Goal: Task Accomplishment & Management: Use online tool/utility

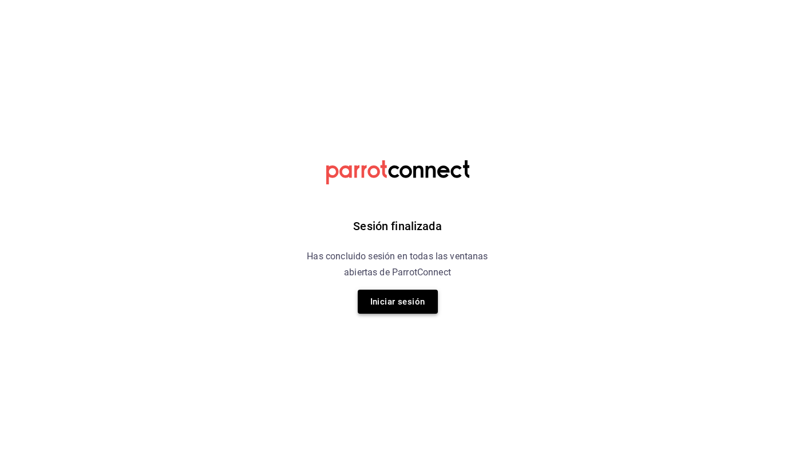
click at [380, 301] on button "Iniciar sesión" at bounding box center [398, 302] width 80 height 24
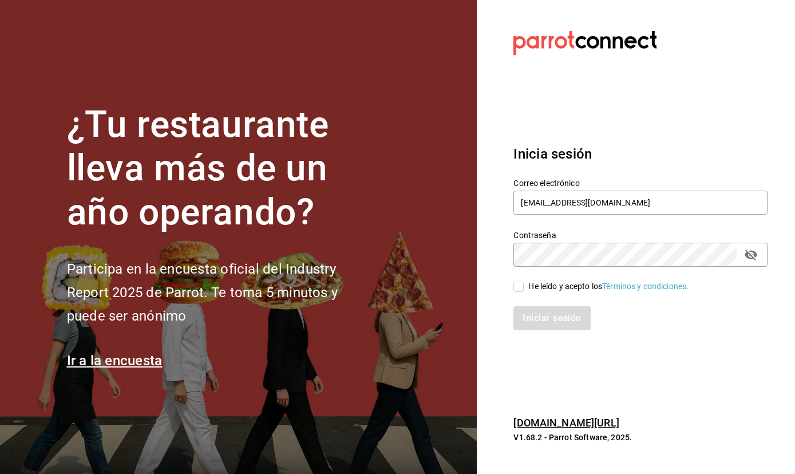
click at [524, 286] on label "He leído y acepto los Términos y condiciones." at bounding box center [600, 286] width 175 height 12
click at [524, 286] on input "He leído y acepto los Términos y condiciones." at bounding box center [518, 287] width 10 height 10
checkbox input "true"
click at [543, 325] on button "Iniciar sesión" at bounding box center [552, 318] width 78 height 24
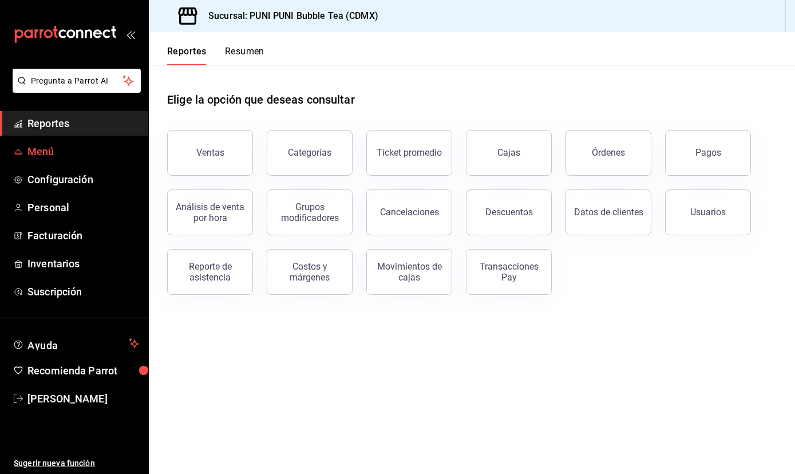
click at [52, 153] on span "Menú" at bounding box center [83, 151] width 112 height 15
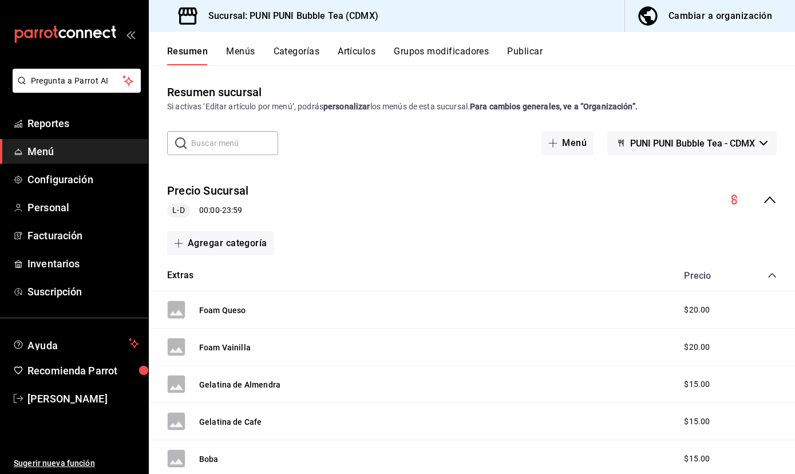
click at [239, 49] on button "Menús" at bounding box center [240, 55] width 29 height 19
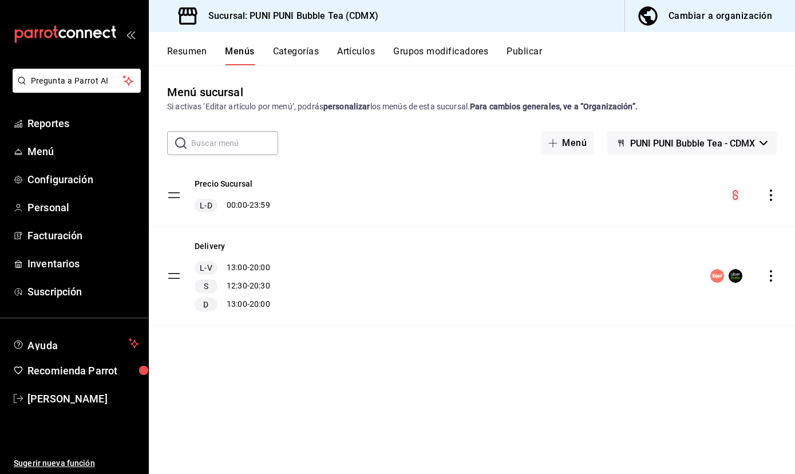
click at [301, 60] on button "Categorías" at bounding box center [296, 55] width 46 height 19
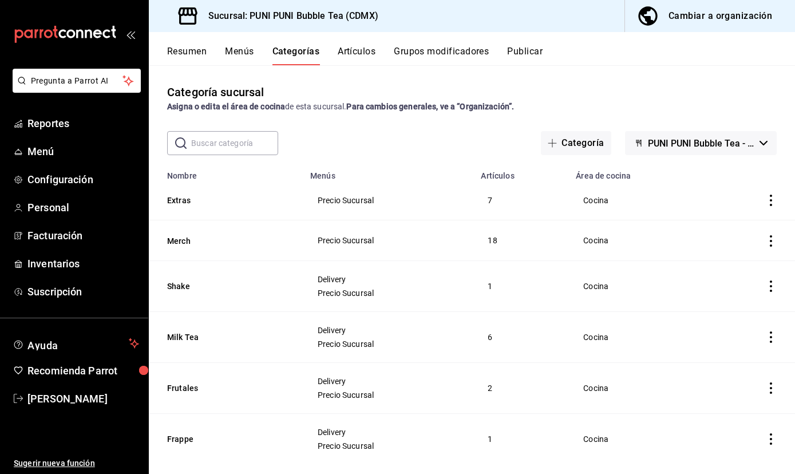
click at [240, 52] on button "Menús" at bounding box center [239, 55] width 29 height 19
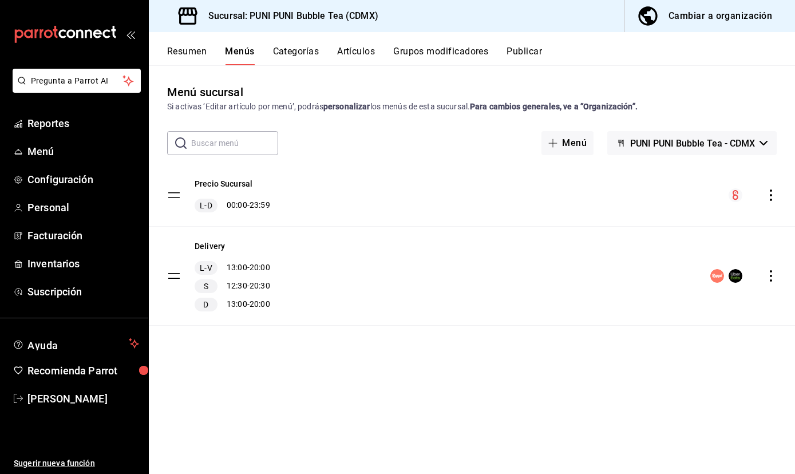
click at [357, 53] on button "Artículos" at bounding box center [356, 55] width 38 height 19
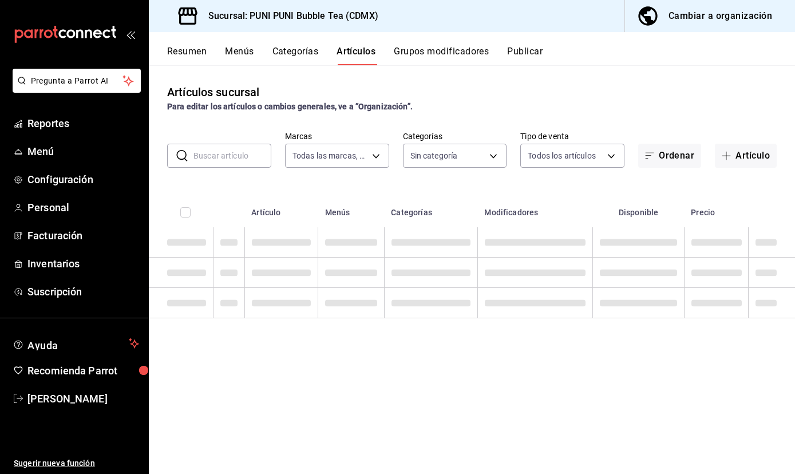
type input "06e9fba0-8a60-4258-b8f9-5d8115eddc2f"
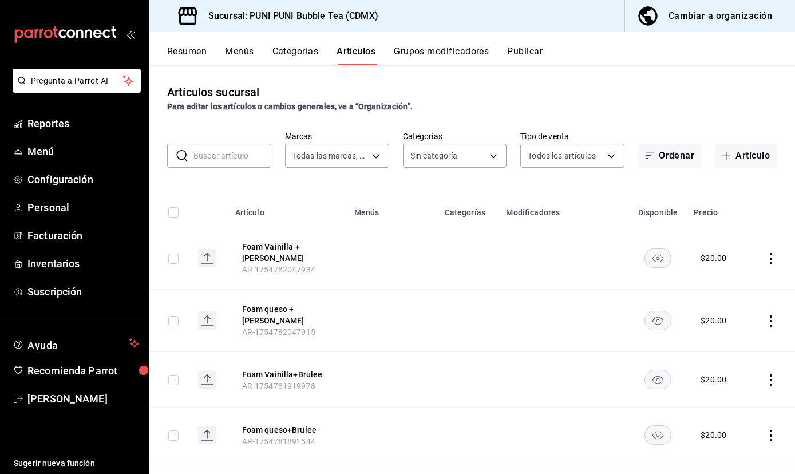
type input "0b359580-9c26-4667-b2ea-c0a0a21b5adf,742efaf6-9535-4bde-bfe2-e22b5eeb50f9,b794a…"
click at [448, 54] on button "Grupos modificadores" at bounding box center [441, 55] width 95 height 19
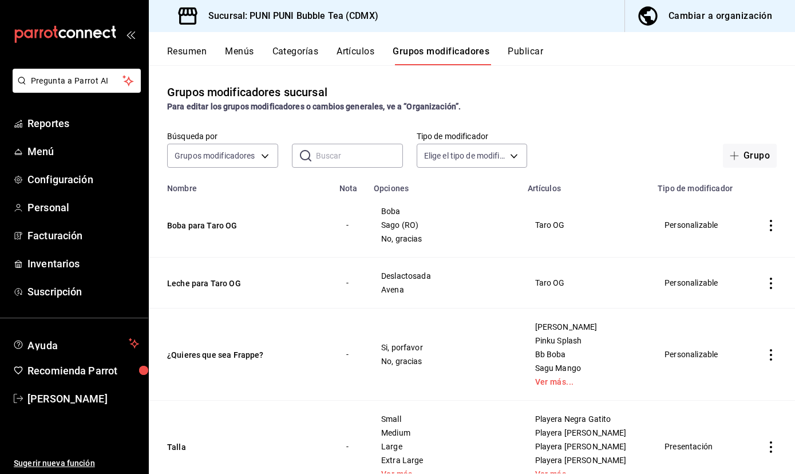
click at [238, 45] on div "Resumen Menús Categorías Artículos Grupos modificadores Publicar" at bounding box center [472, 48] width 646 height 33
click at [240, 56] on button "Menús" at bounding box center [239, 55] width 29 height 19
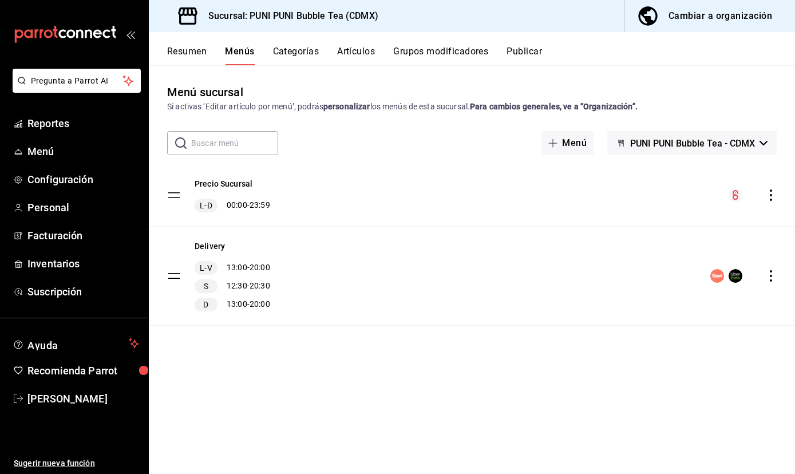
click at [770, 276] on icon "actions" at bounding box center [771, 275] width 2 height 11
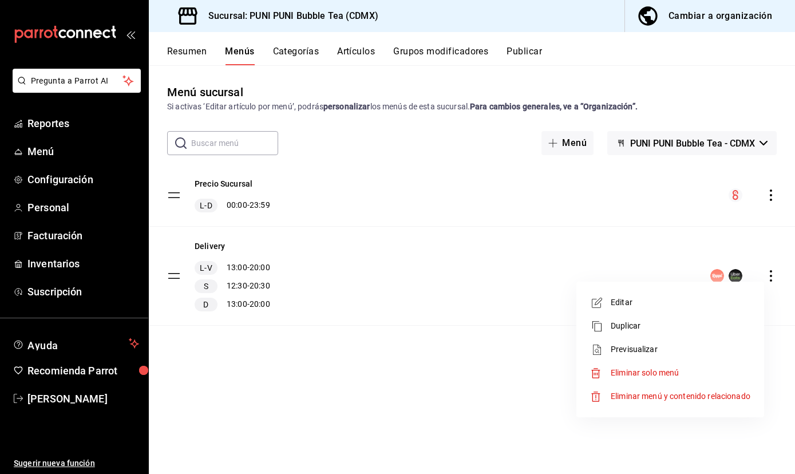
click at [646, 299] on span "Editar" at bounding box center [681, 303] width 140 height 12
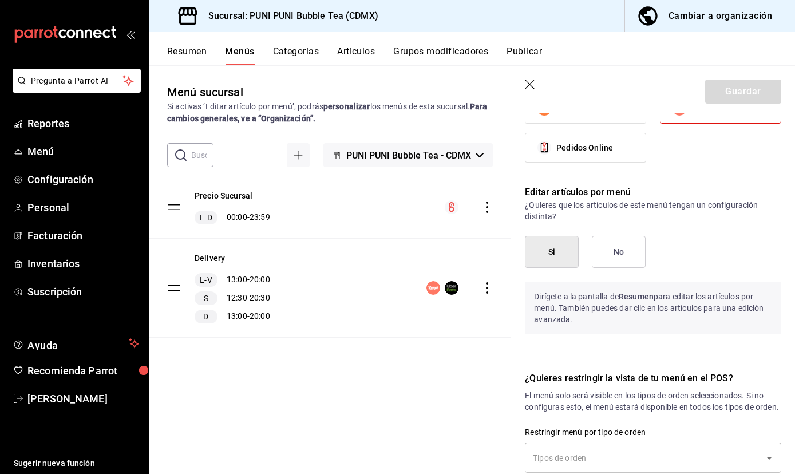
scroll to position [961, 0]
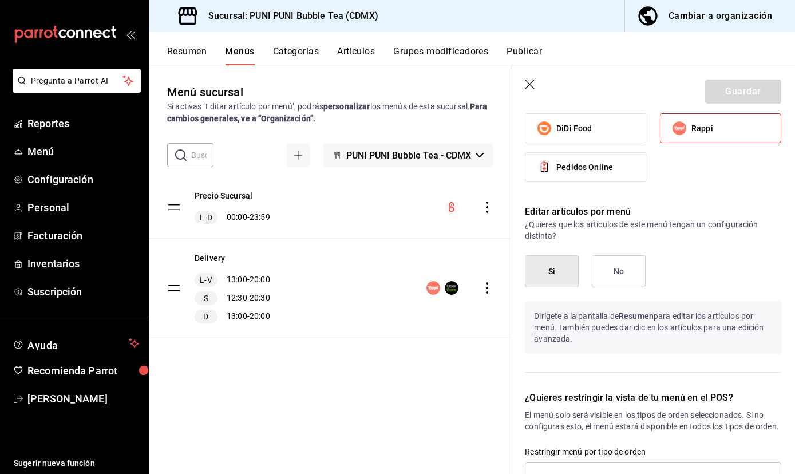
click at [472, 52] on button "Grupos modificadores" at bounding box center [440, 55] width 95 height 19
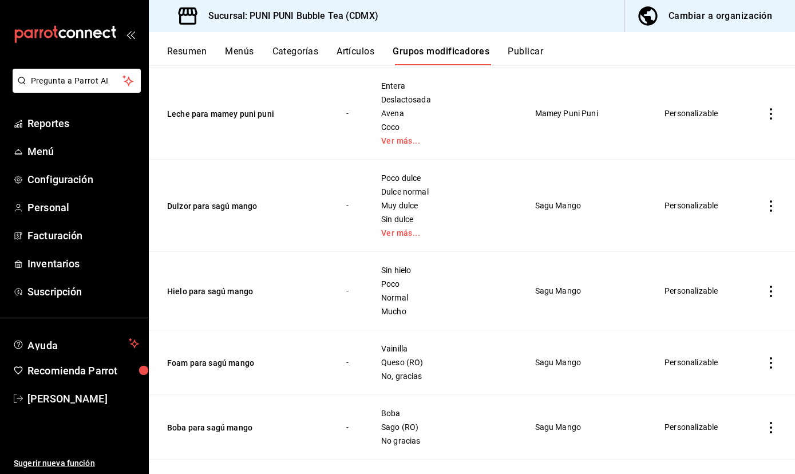
scroll to position [1109, 0]
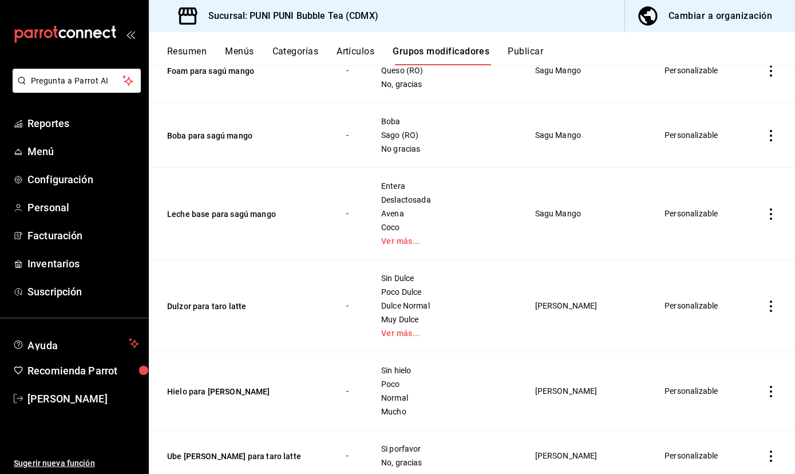
click at [775, 216] on icon "actions" at bounding box center [770, 213] width 11 height 11
click at [750, 235] on li "Editar" at bounding box center [726, 241] width 69 height 23
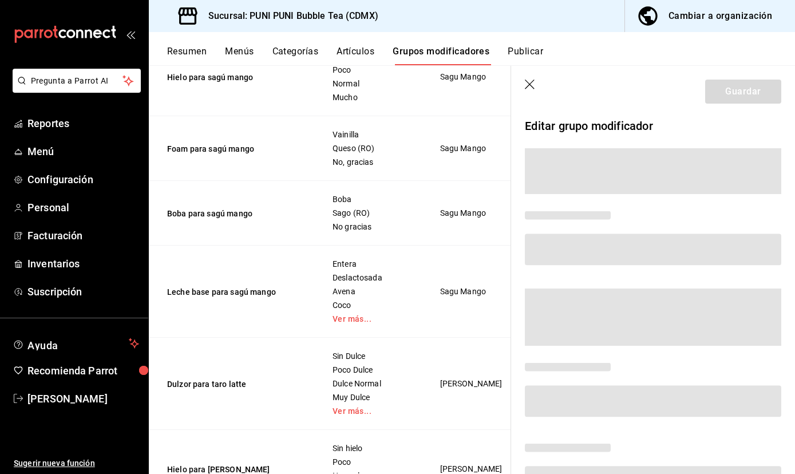
scroll to position [1251, 0]
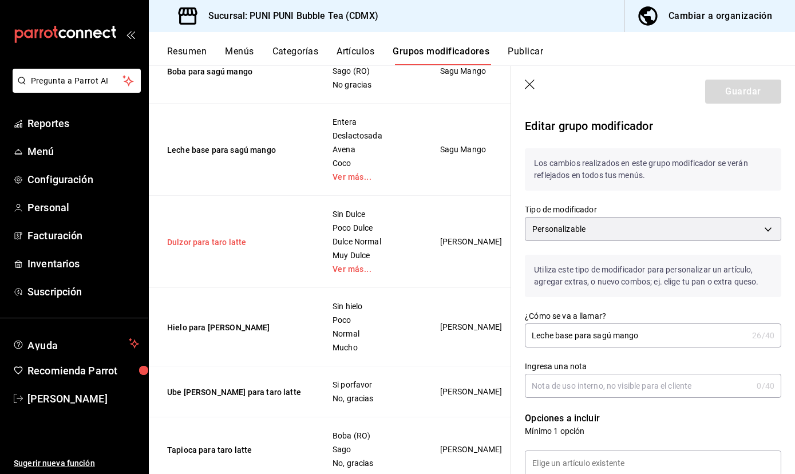
click at [227, 248] on button "Dulzor para taro latte" at bounding box center [235, 241] width 137 height 11
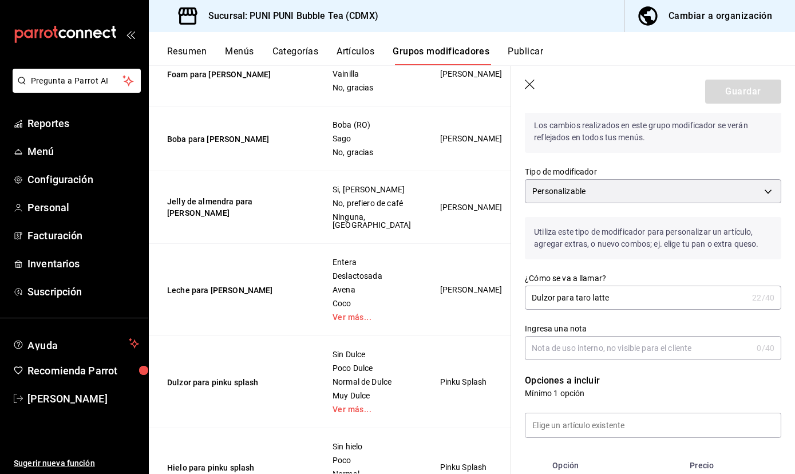
scroll to position [3180, 0]
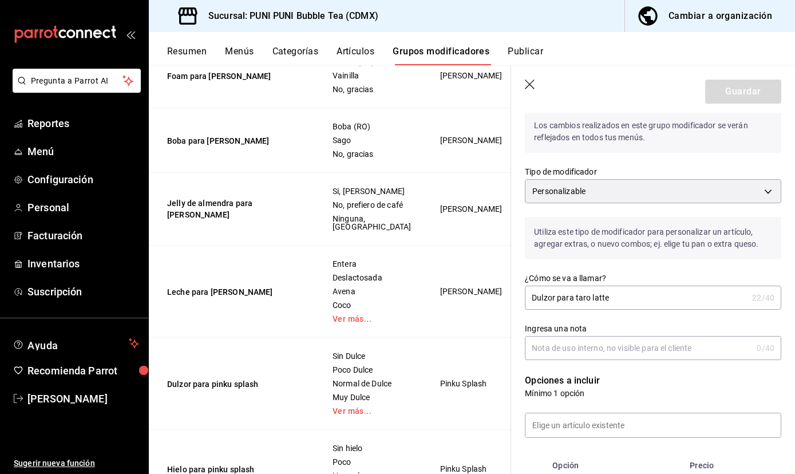
click at [536, 82] on icon "button" at bounding box center [530, 85] width 11 height 11
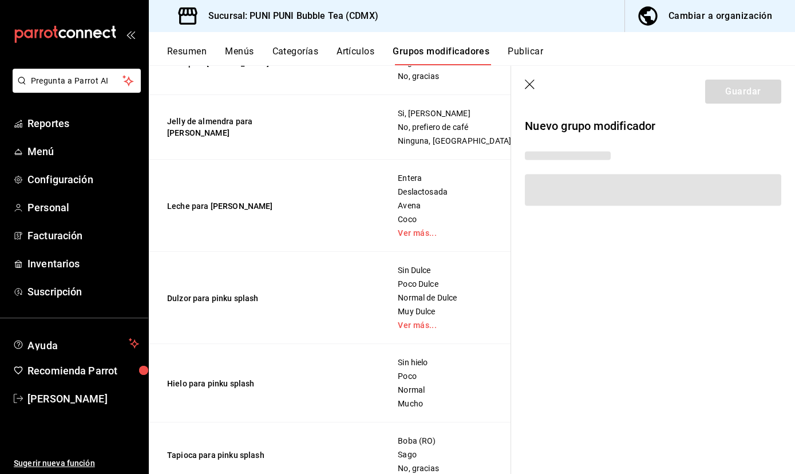
scroll to position [3022, 0]
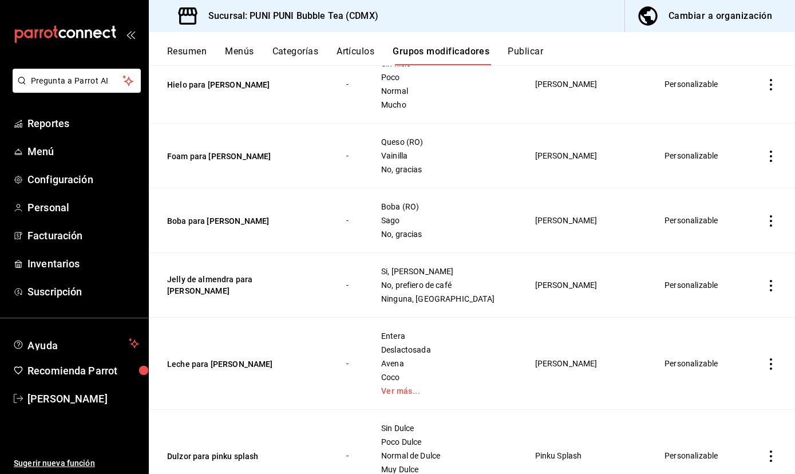
click at [343, 50] on button "Artículos" at bounding box center [356, 55] width 38 height 19
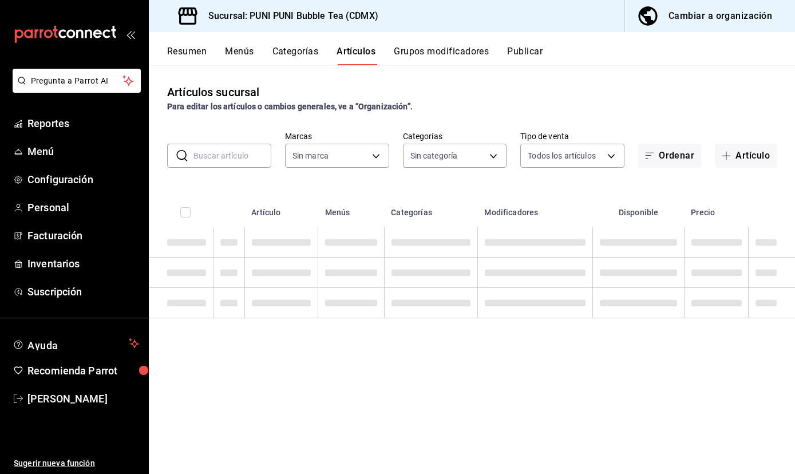
type input "06e9fba0-8a60-4258-b8f9-5d8115eddc2f"
type input "0b359580-9c26-4667-b2ea-c0a0a21b5adf,742efaf6-9535-4bde-bfe2-e22b5eeb50f9,b794a…"
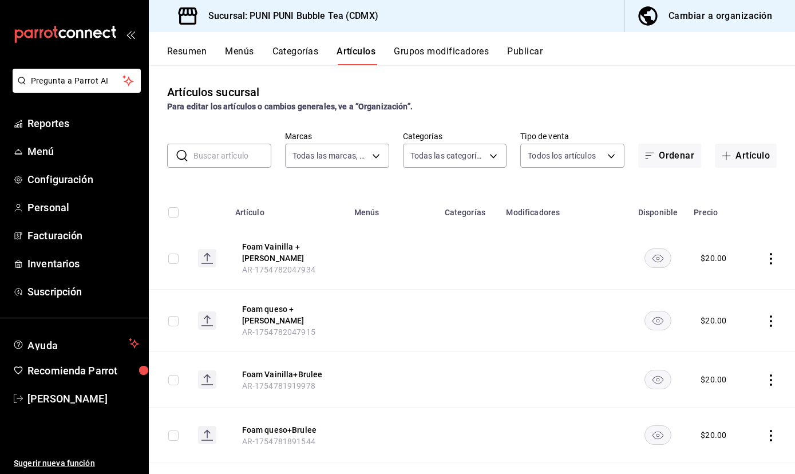
click at [290, 44] on div "Resumen Menús Categorías Artículos Grupos modificadores Publicar" at bounding box center [472, 48] width 646 height 33
click at [288, 52] on button "Categorías" at bounding box center [295, 55] width 46 height 19
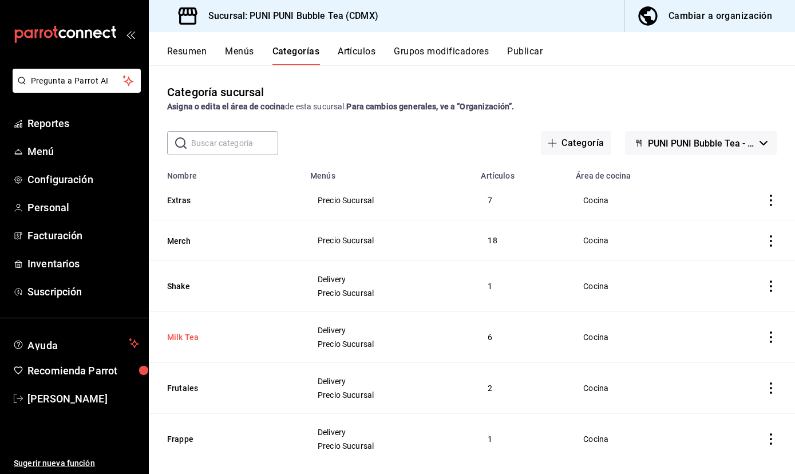
click at [185, 334] on button "Milk Tea" at bounding box center [224, 336] width 114 height 11
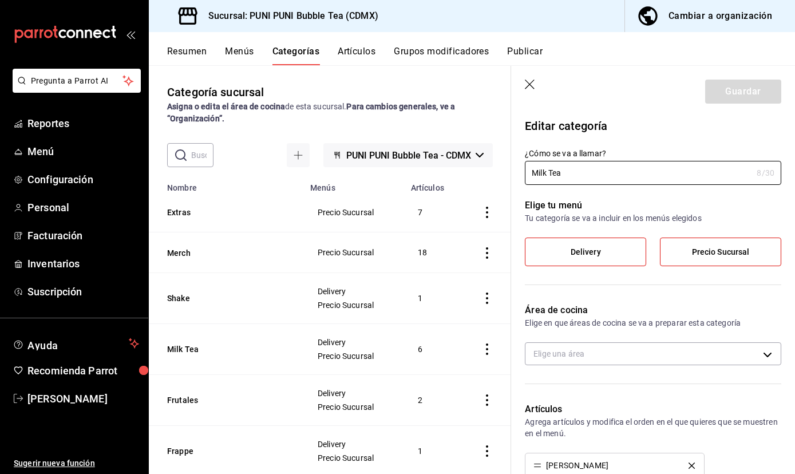
type input "9fa746b7-6284-4b0b-8add-c8e8d225cede"
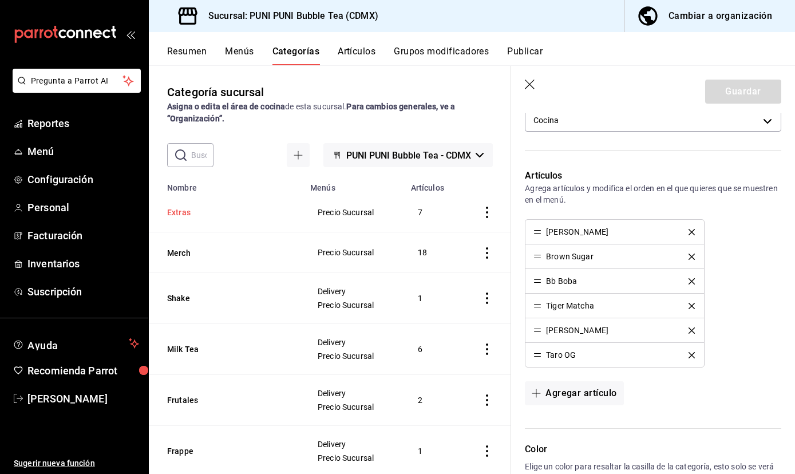
click at [178, 211] on button "Extras" at bounding box center [224, 212] width 114 height 11
type input "Extras"
type input "1738686927389"
type input "9fa746b7-6284-4b0b-8add-c8e8d225cede"
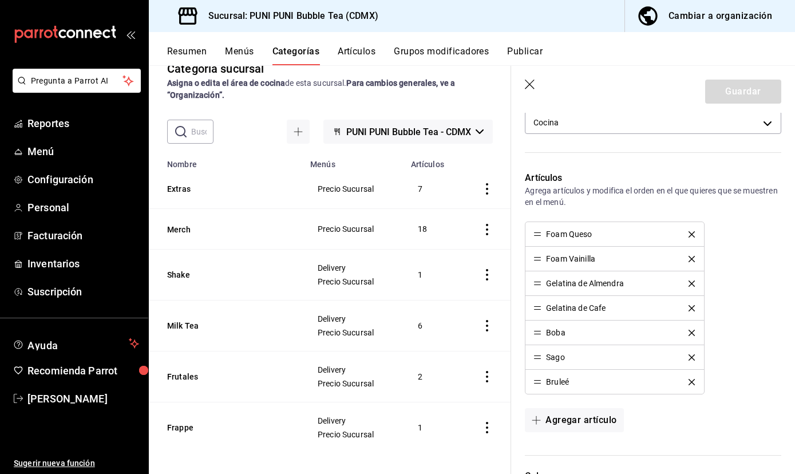
scroll to position [31, 0]
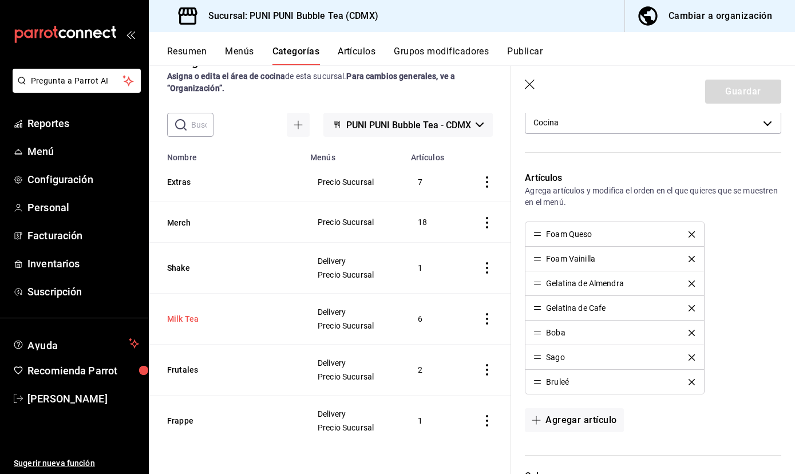
click at [193, 317] on button "Milk Tea" at bounding box center [224, 318] width 114 height 11
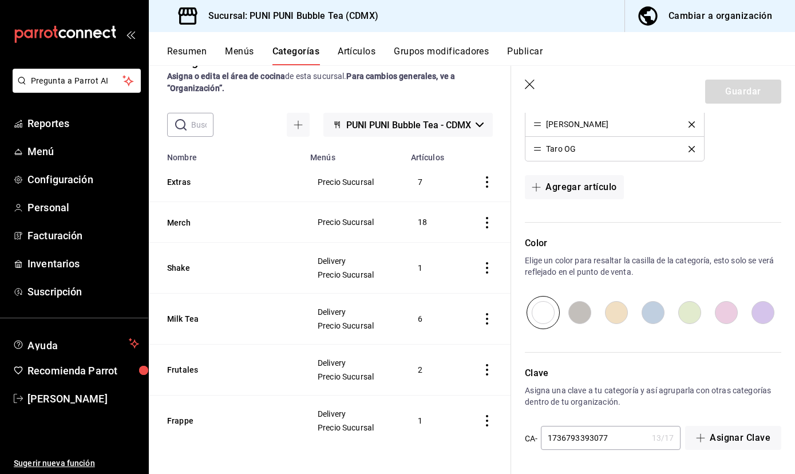
scroll to position [207, 0]
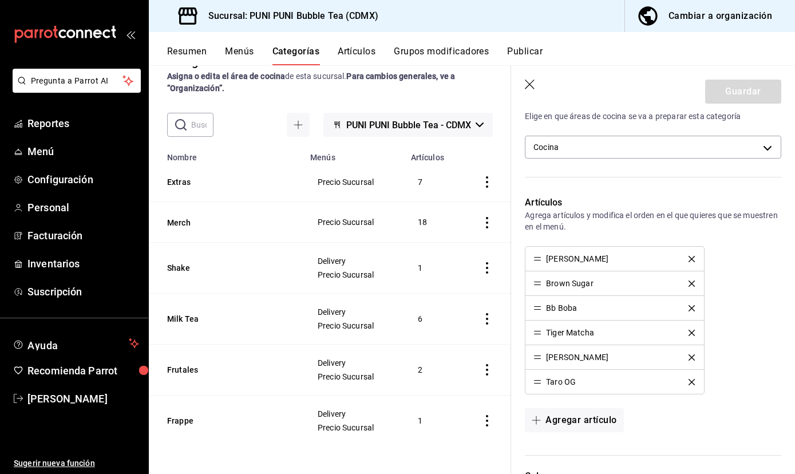
click at [241, 46] on div "Resumen Menús Categorías Artículos Grupos modificadores Publicar" at bounding box center [472, 48] width 646 height 33
click at [233, 52] on button "Menús" at bounding box center [239, 55] width 29 height 19
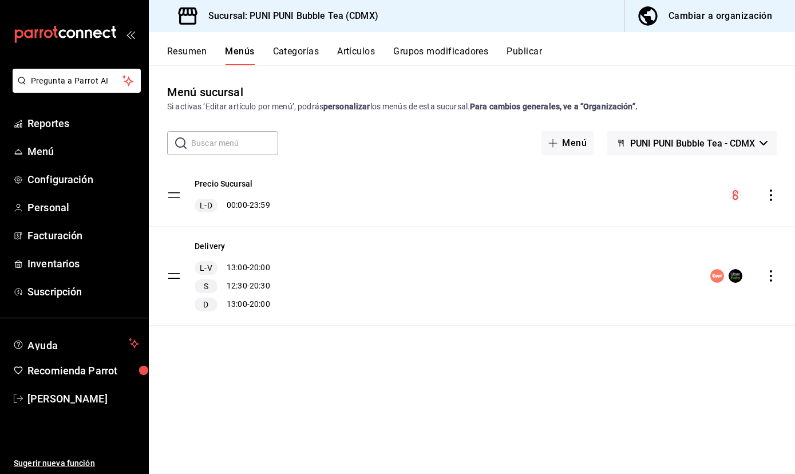
click at [358, 56] on button "Artículos" at bounding box center [356, 55] width 38 height 19
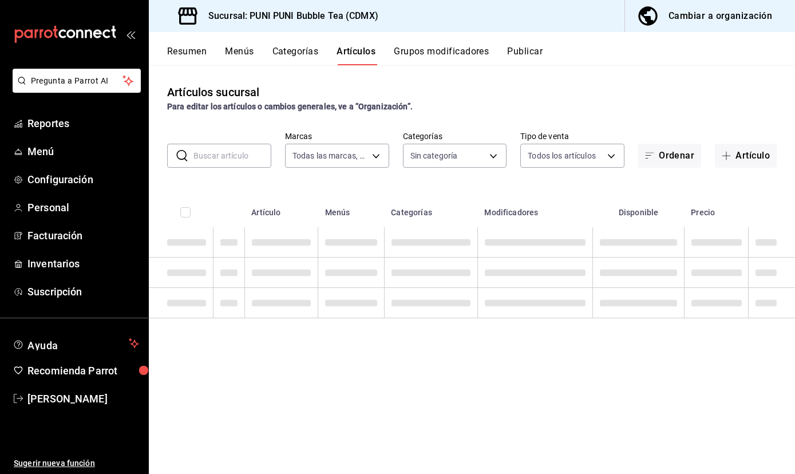
type input "06e9fba0-8a60-4258-b8f9-5d8115eddc2f"
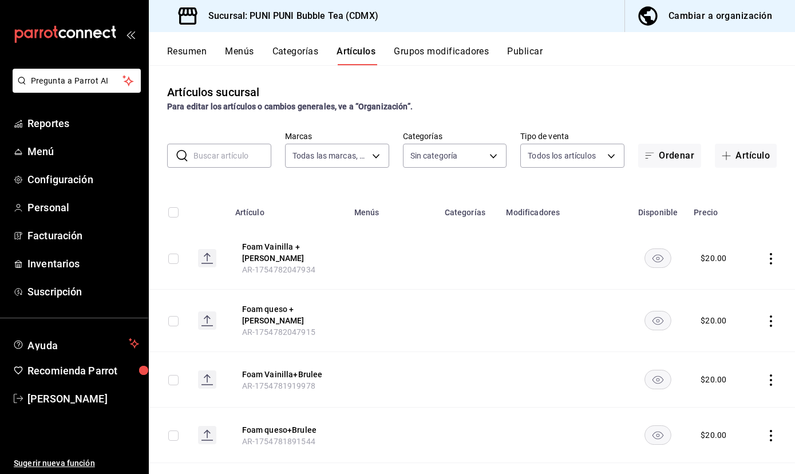
type input "0b359580-9c26-4667-b2ea-c0a0a21b5adf,742efaf6-9535-4bde-bfe2-e22b5eeb50f9,b794a…"
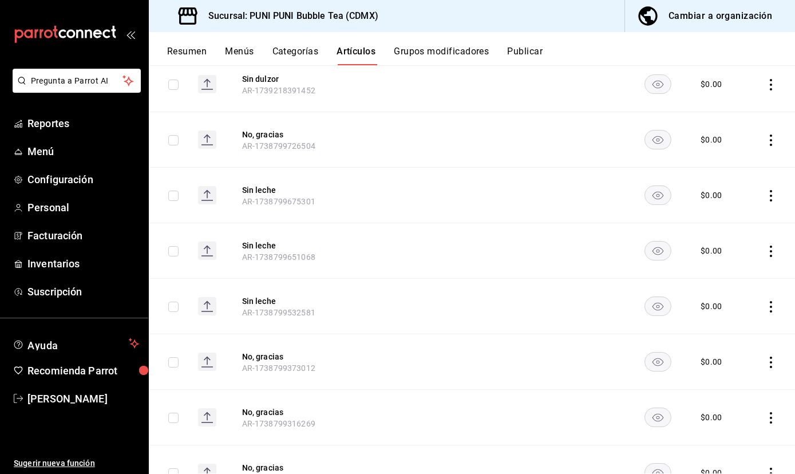
scroll to position [1895, 0]
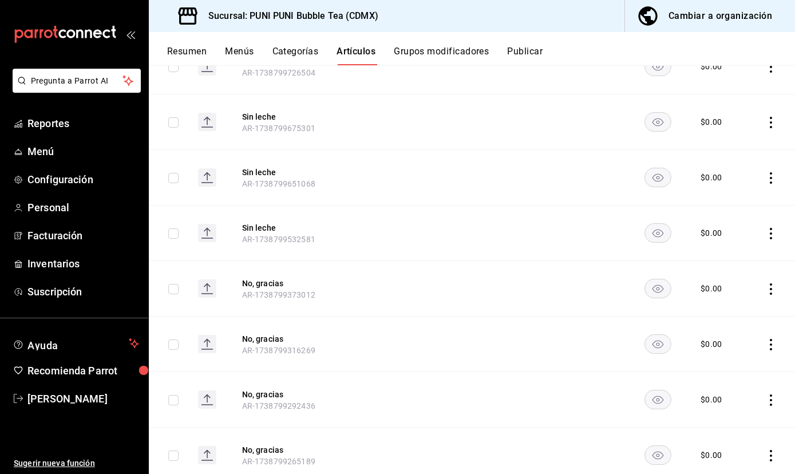
click at [446, 46] on button "Grupos modificadores" at bounding box center [441, 55] width 95 height 19
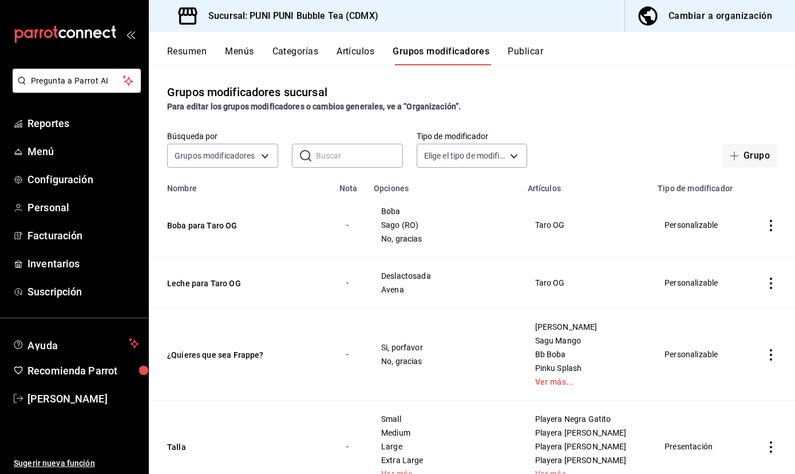
click at [772, 355] on icon "actions" at bounding box center [770, 354] width 11 height 11
click at [749, 379] on span "Editar" at bounding box center [737, 382] width 30 height 12
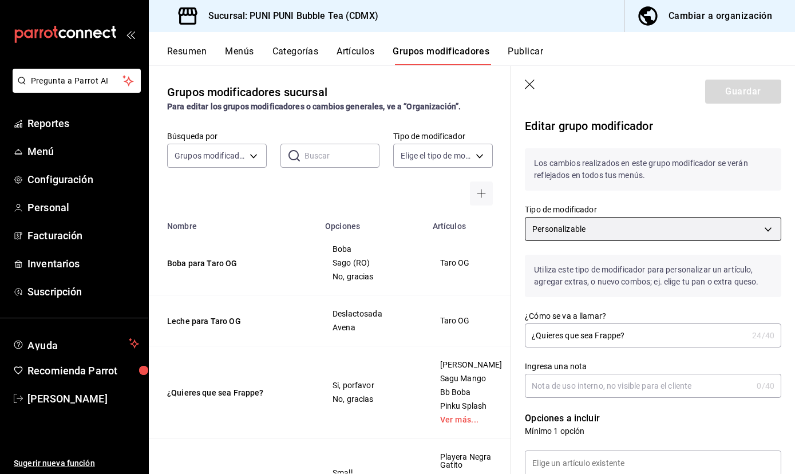
click at [650, 228] on body "Pregunta a Parrot AI Reportes Menú Configuración Personal Facturación Inventari…" at bounding box center [397, 237] width 795 height 474
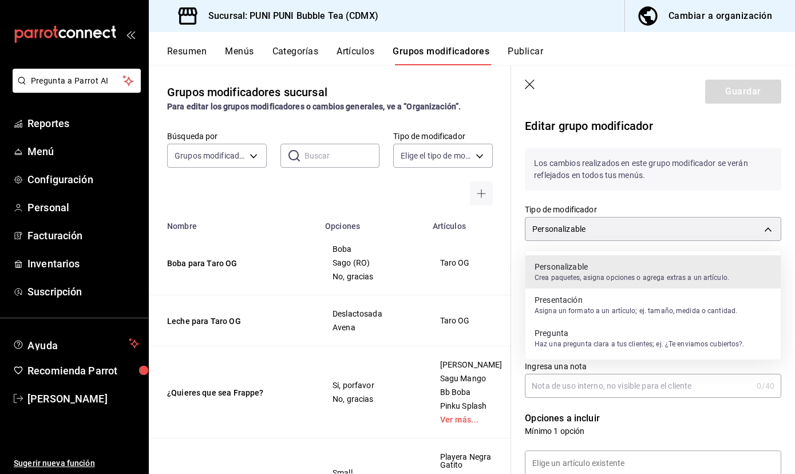
click at [707, 335] on p "Pregunta" at bounding box center [640, 332] width 210 height 11
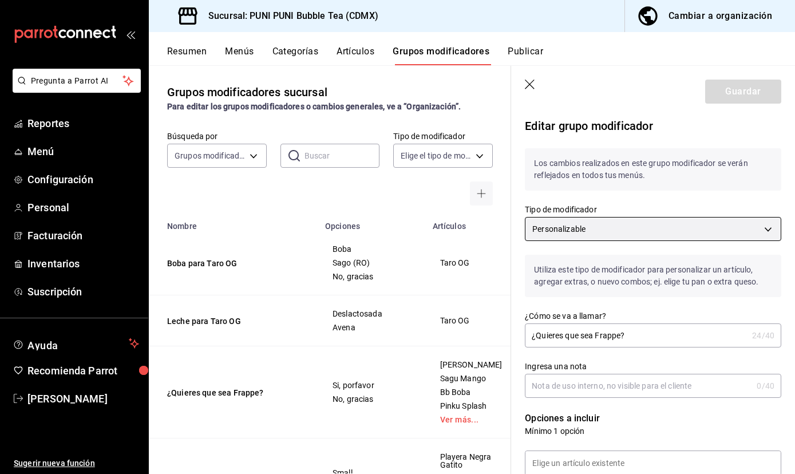
click at [613, 230] on body "Pregunta a Parrot AI Reportes Menú Configuración Personal Facturación Inventari…" at bounding box center [397, 237] width 795 height 474
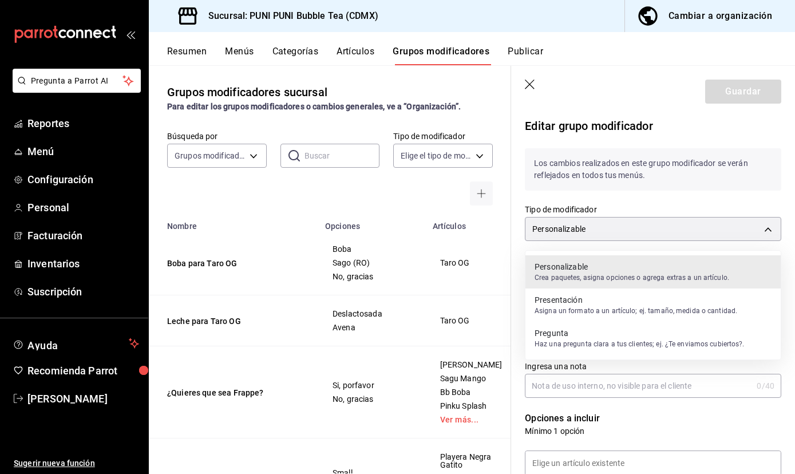
click at [603, 343] on p "Haz una pregunta clara a tus clientes; ej. ¿Te enviamos cubiertos?." at bounding box center [640, 344] width 210 height 10
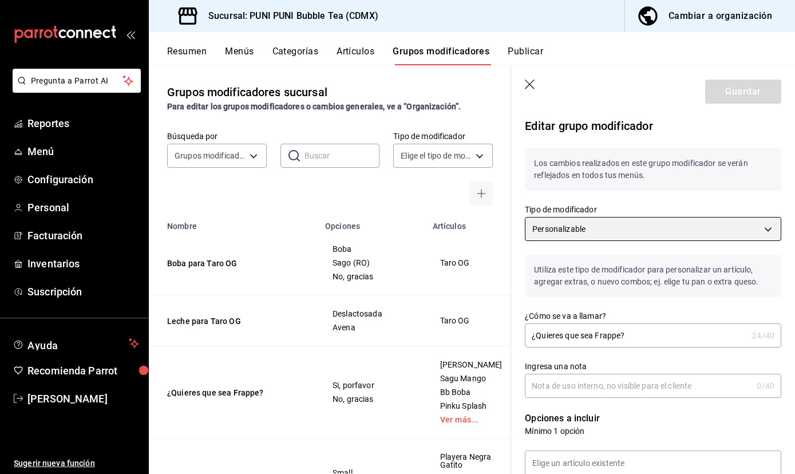
type input "CUSTOMIZABLE"
click at [530, 85] on icon "button" at bounding box center [530, 85] width 11 height 11
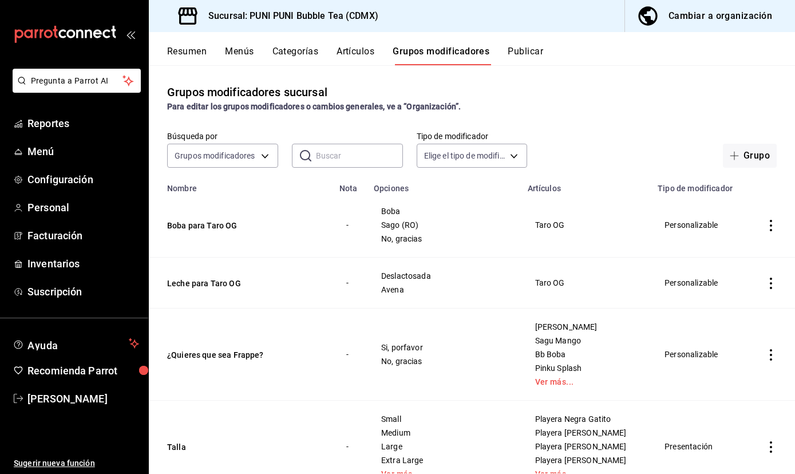
click at [770, 355] on icon "actions" at bounding box center [770, 354] width 11 height 11
click at [737, 383] on span "Editar" at bounding box center [737, 382] width 30 height 12
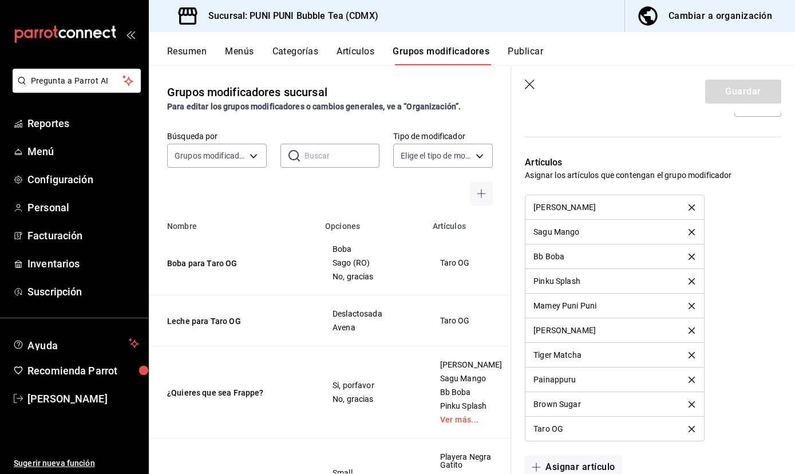
scroll to position [759, 0]
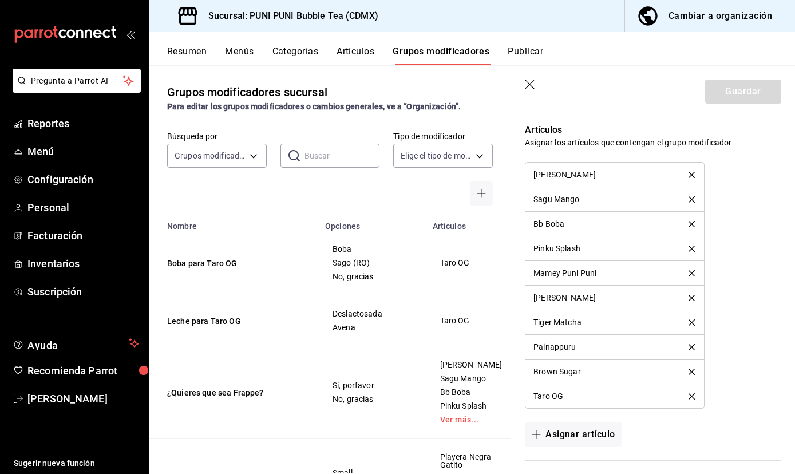
click at [412, 76] on div "Grupos modificadores sucursal Para editar los grupos modificadores o cambios ge…" at bounding box center [330, 269] width 362 height 408
click at [537, 50] on button "Publicar" at bounding box center [525, 55] width 35 height 19
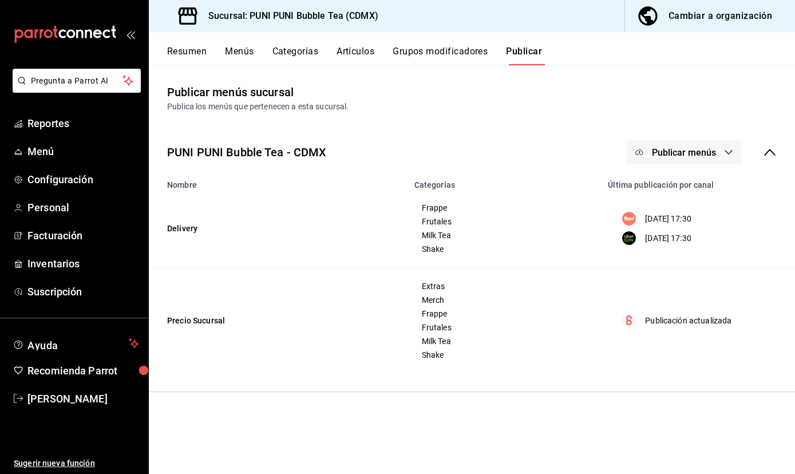
click at [670, 153] on span "Publicar menús" at bounding box center [684, 152] width 64 height 11
click at [686, 193] on span "Rappi" at bounding box center [700, 190] width 55 height 12
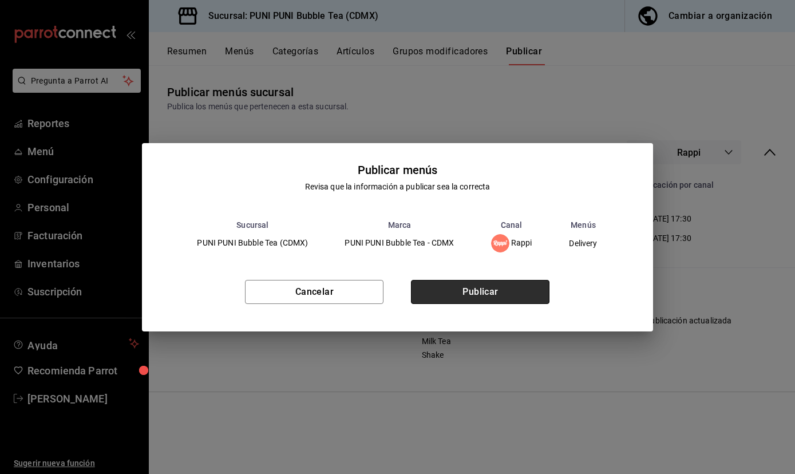
click at [512, 293] on button "Publicar" at bounding box center [480, 292] width 139 height 24
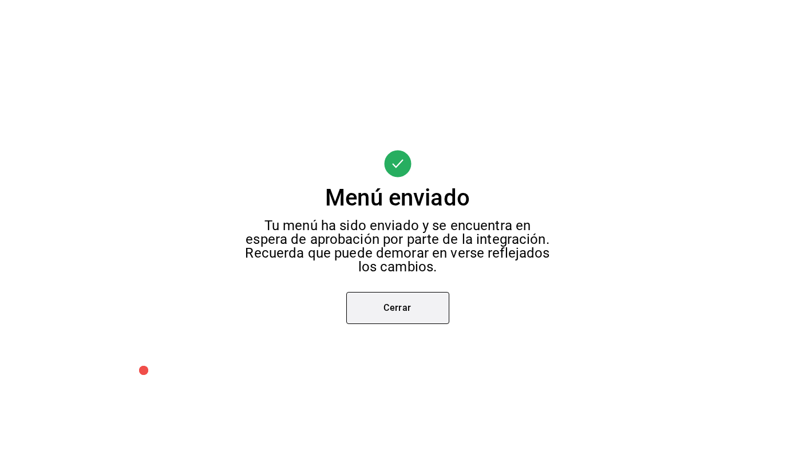
click at [417, 314] on button "Cerrar" at bounding box center [397, 308] width 103 height 32
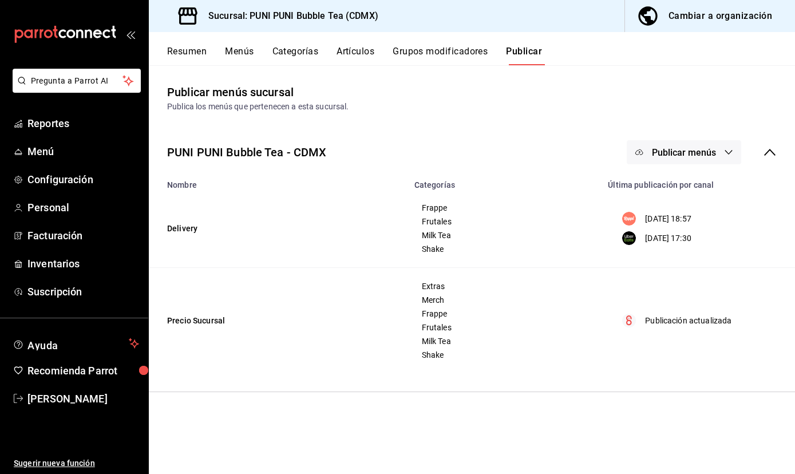
click at [697, 156] on span "Publicar menús" at bounding box center [684, 152] width 64 height 11
click at [689, 219] on span "Uber Eats" at bounding box center [700, 222] width 55 height 12
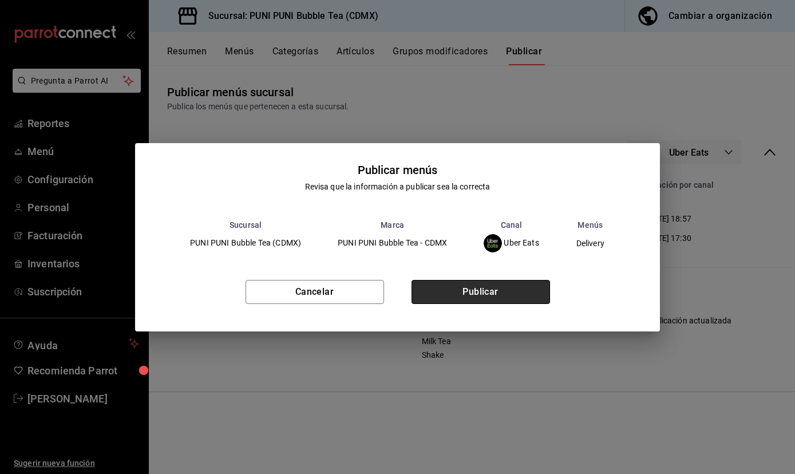
click at [454, 300] on button "Publicar" at bounding box center [481, 292] width 139 height 24
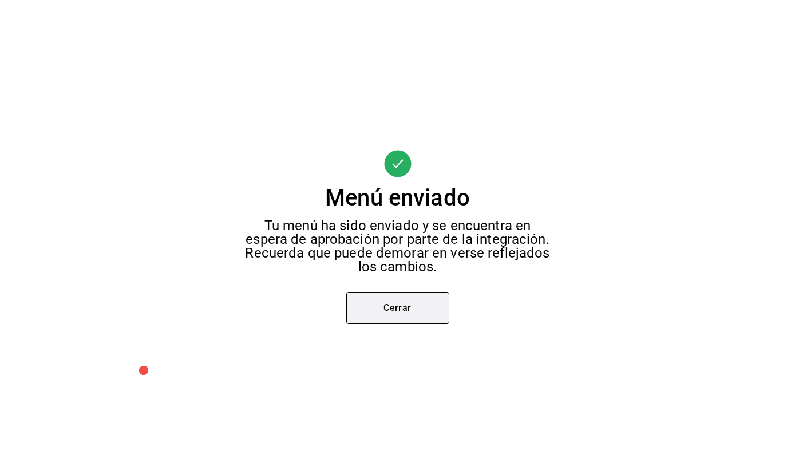
click at [410, 304] on button "Cerrar" at bounding box center [397, 308] width 103 height 32
